Goal: Task Accomplishment & Management: Manage account settings

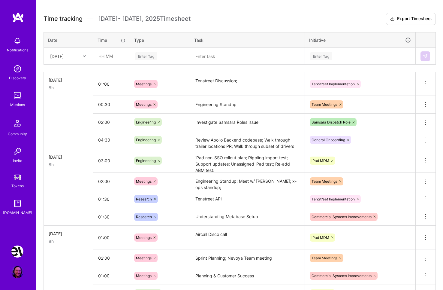
scroll to position [41, 0]
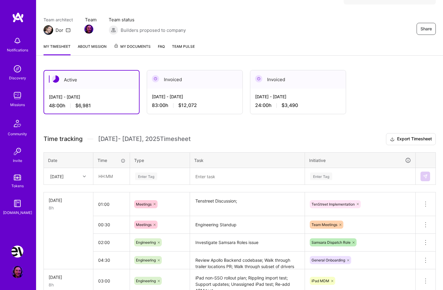
click at [160, 46] on link "FAQ" at bounding box center [161, 49] width 7 height 12
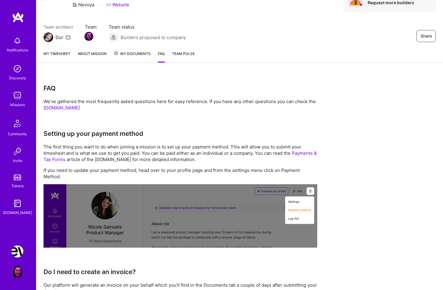
scroll to position [34, 0]
click at [22, 271] on img at bounding box center [17, 272] width 12 height 12
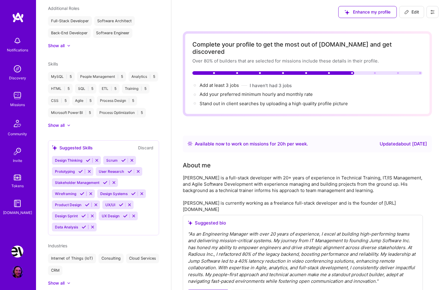
scroll to position [342, 0]
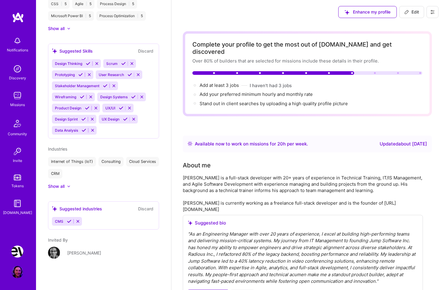
click at [13, 248] on img at bounding box center [17, 251] width 12 height 12
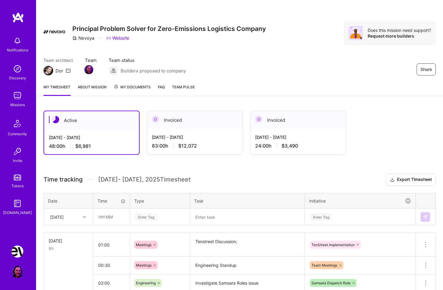
click at [161, 87] on link "FAQ" at bounding box center [161, 90] width 7 height 12
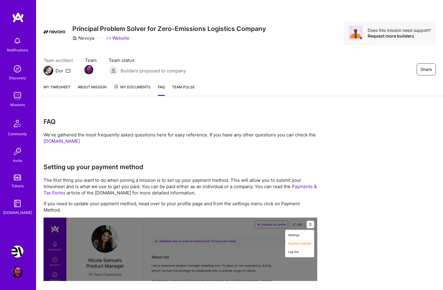
click at [284, 186] on link "Payments & Tax Forms" at bounding box center [181, 190] width 274 height 12
click at [259, 120] on h3 "FAQ" at bounding box center [181, 122] width 274 height 8
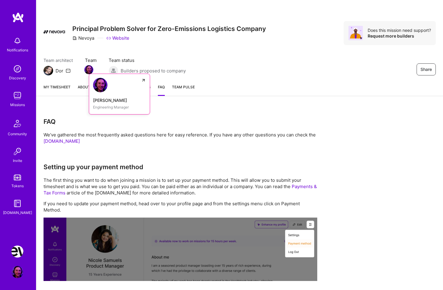
click at [90, 69] on img at bounding box center [88, 69] width 9 height 9
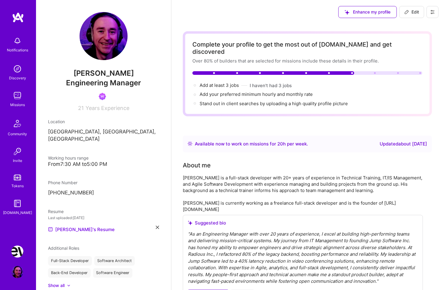
click at [437, 15] on button at bounding box center [433, 12] width 12 height 12
click at [425, 41] on button "Payment method" at bounding box center [416, 40] width 45 height 15
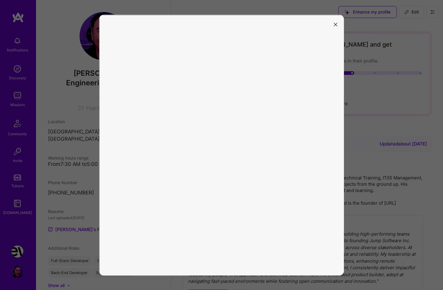
click at [334, 28] on button "modal" at bounding box center [335, 24] width 7 height 10
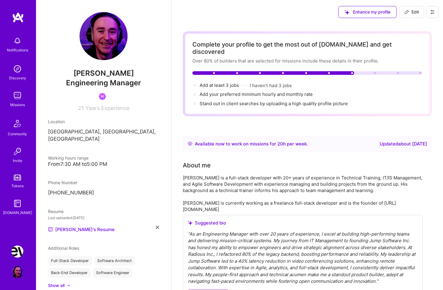
click at [18, 249] on img at bounding box center [17, 251] width 12 height 12
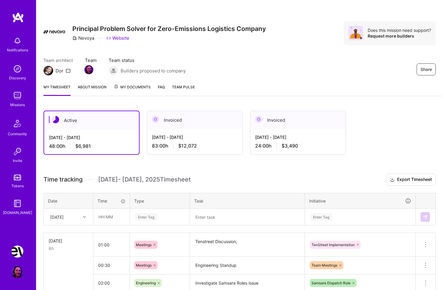
click at [293, 130] on div "Aug 16 - Aug 31, 2025 24:00 h $3,490" at bounding box center [299, 141] width 96 height 25
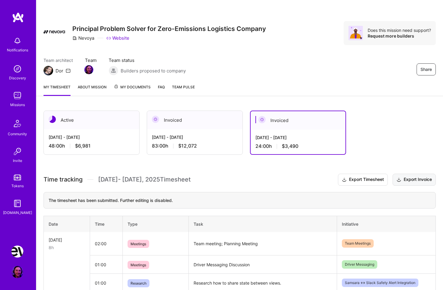
click at [409, 181] on button "Export Invoice" at bounding box center [414, 180] width 43 height 12
